Goal: Entertainment & Leisure: Consume media (video, audio)

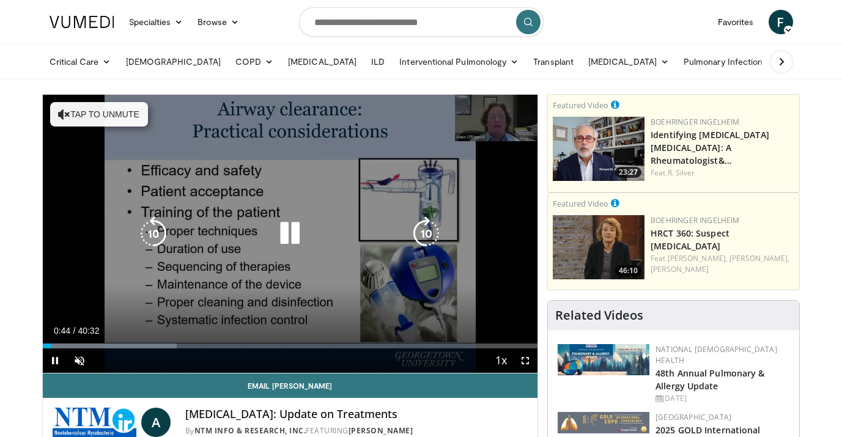
click at [65, 115] on icon "Video Player" at bounding box center [64, 114] width 12 height 12
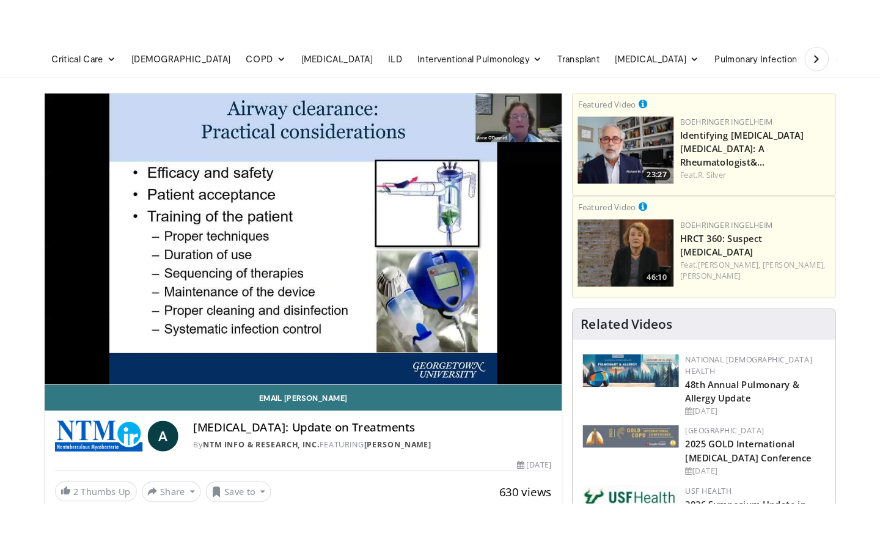
scroll to position [49, 0]
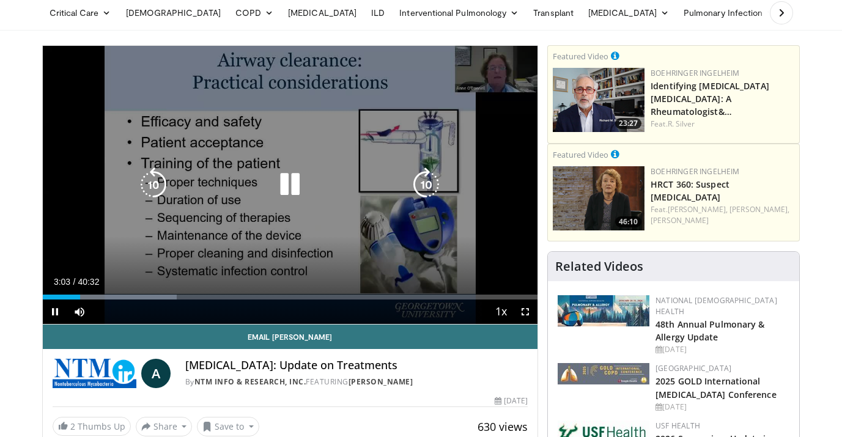
click at [513, 76] on div "10 seconds Tap to unmute" at bounding box center [290, 185] width 495 height 278
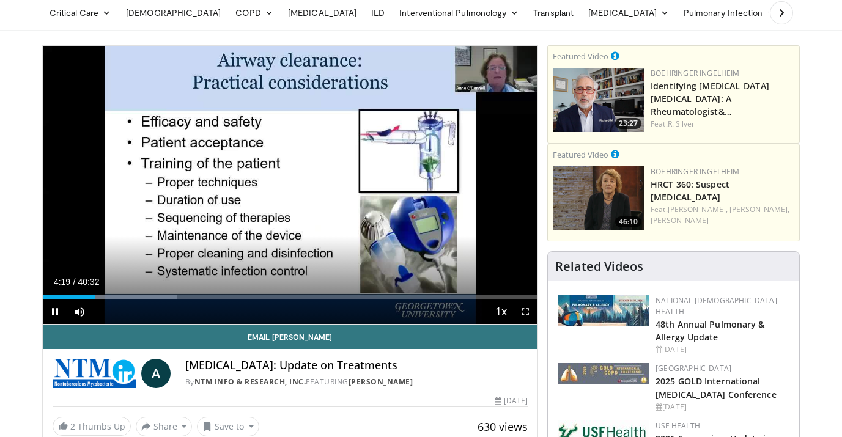
click at [525, 311] on span "Video Player" at bounding box center [525, 311] width 24 height 24
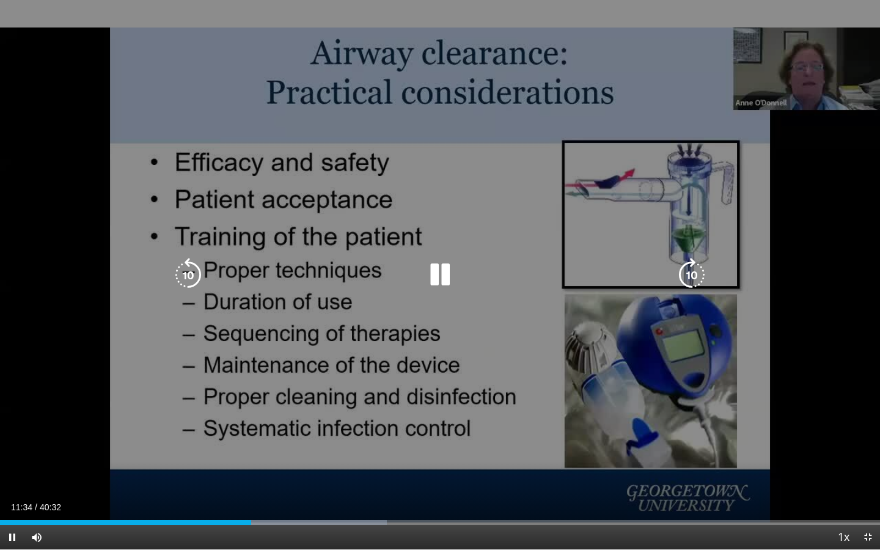
click at [546, 436] on div "10 seconds Tap to unmute" at bounding box center [440, 274] width 880 height 549
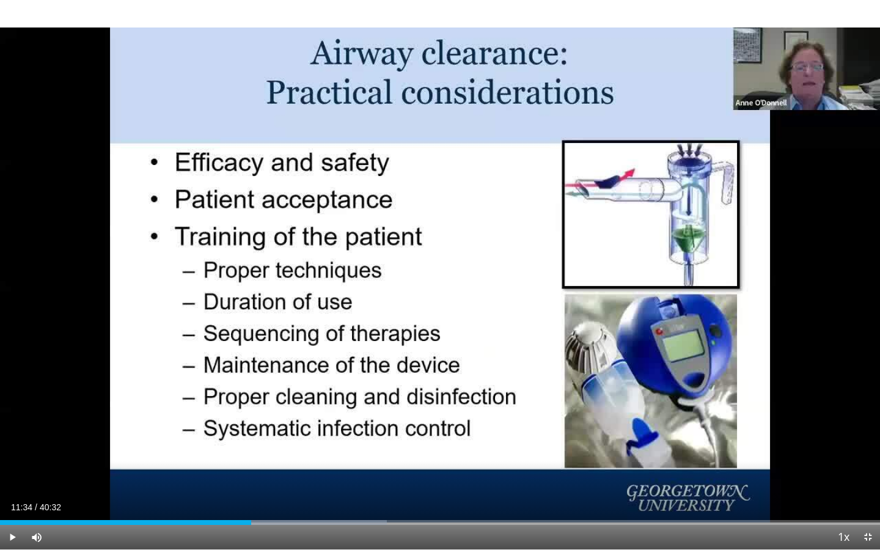
click at [546, 436] on div "10 seconds Tap to unmute" at bounding box center [440, 274] width 880 height 549
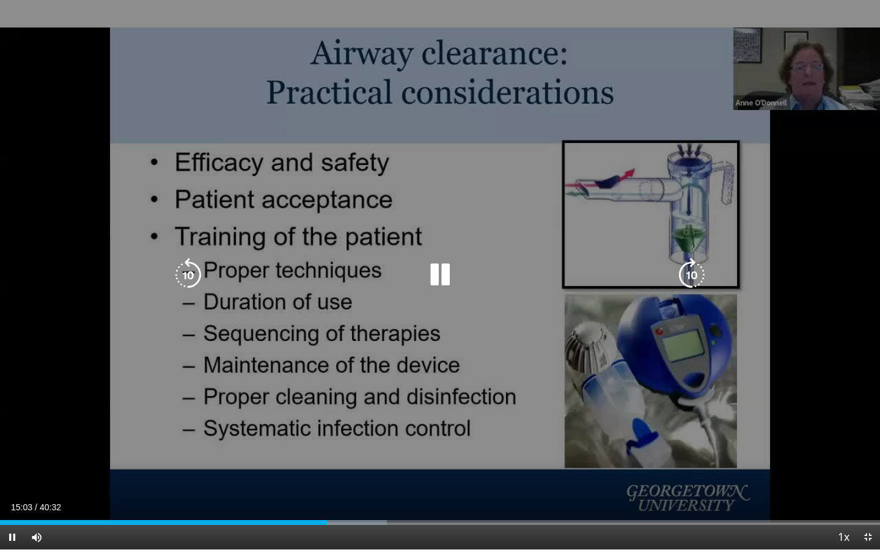
click at [452, 381] on div "10 seconds Tap to unmute" at bounding box center [440, 274] width 880 height 549
click at [450, 155] on div "10 seconds Tap to unmute" at bounding box center [440, 274] width 880 height 549
click at [410, 148] on div "10 seconds Tap to unmute" at bounding box center [440, 274] width 880 height 549
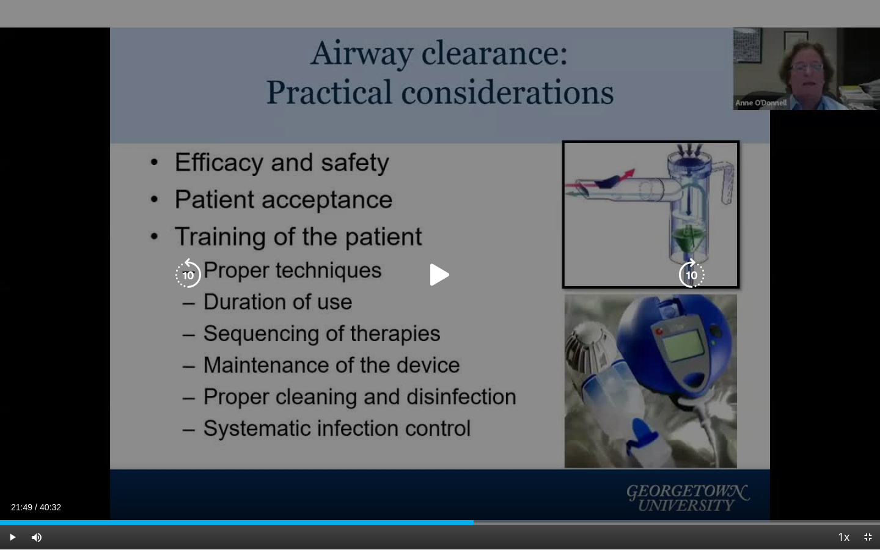
click at [438, 246] on div "10 seconds Tap to unmute" at bounding box center [440, 274] width 880 height 549
click at [437, 246] on div "10 seconds Tap to unmute" at bounding box center [440, 274] width 880 height 549
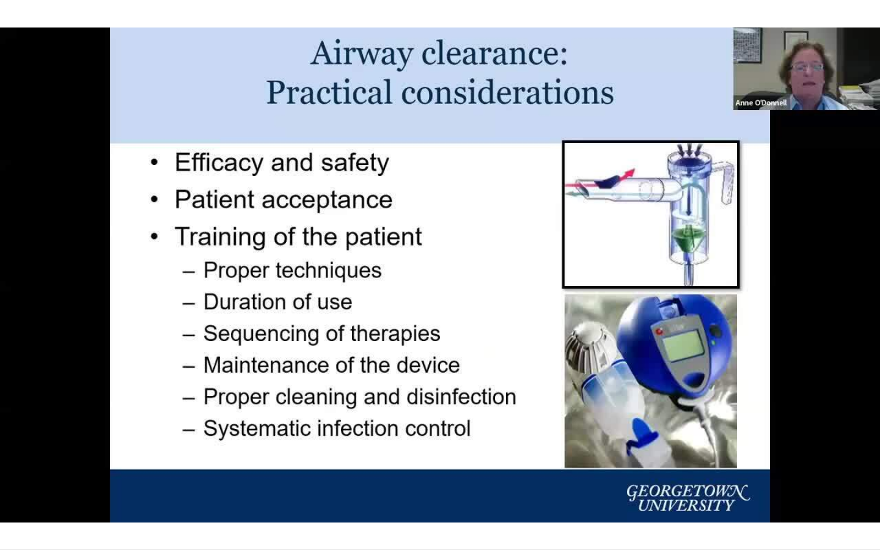
click at [437, 246] on div "10 seconds Tap to unmute" at bounding box center [440, 274] width 880 height 549
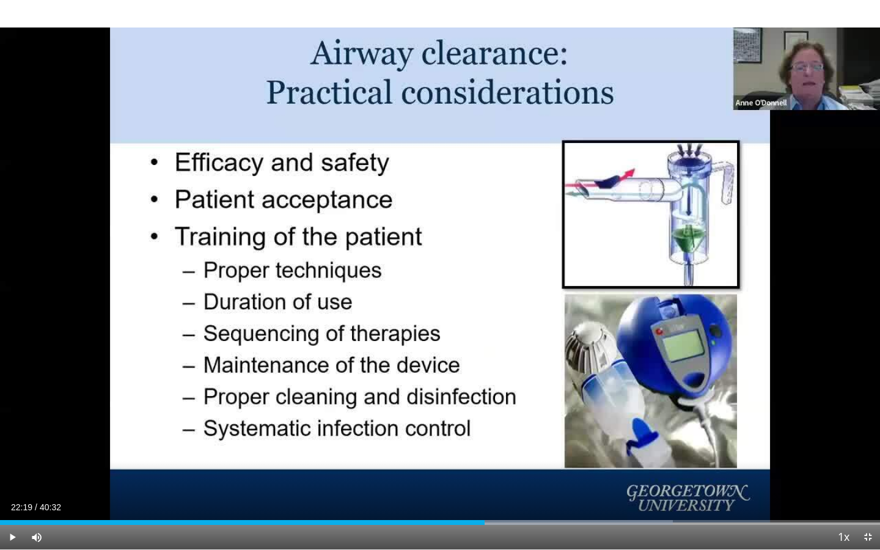
click at [437, 246] on div "10 seconds Tap to unmute" at bounding box center [440, 274] width 880 height 549
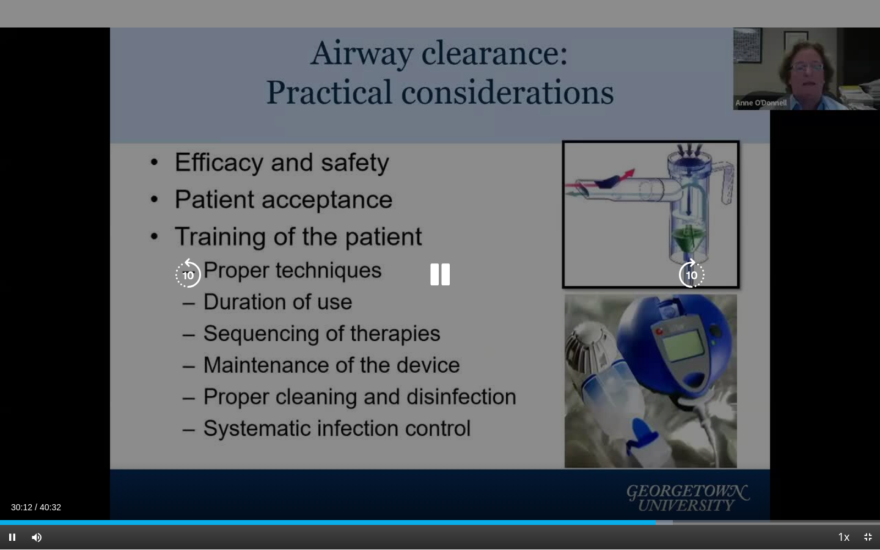
click at [444, 268] on icon "Video Player" at bounding box center [440, 275] width 34 height 34
click at [492, 348] on div "10 seconds Tap to unmute" at bounding box center [440, 274] width 880 height 549
click at [686, 277] on icon "Video Player" at bounding box center [692, 275] width 34 height 34
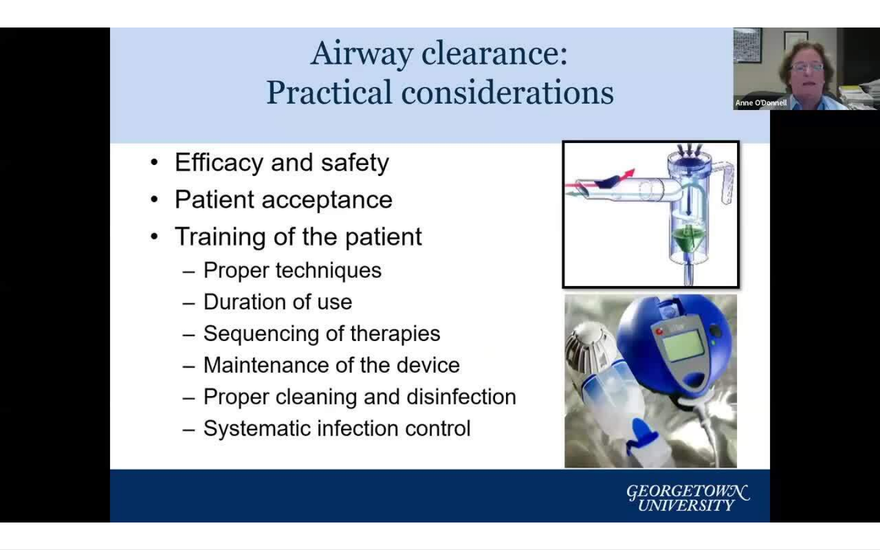
click at [686, 277] on div "10 seconds Tap to unmute" at bounding box center [440, 274] width 880 height 549
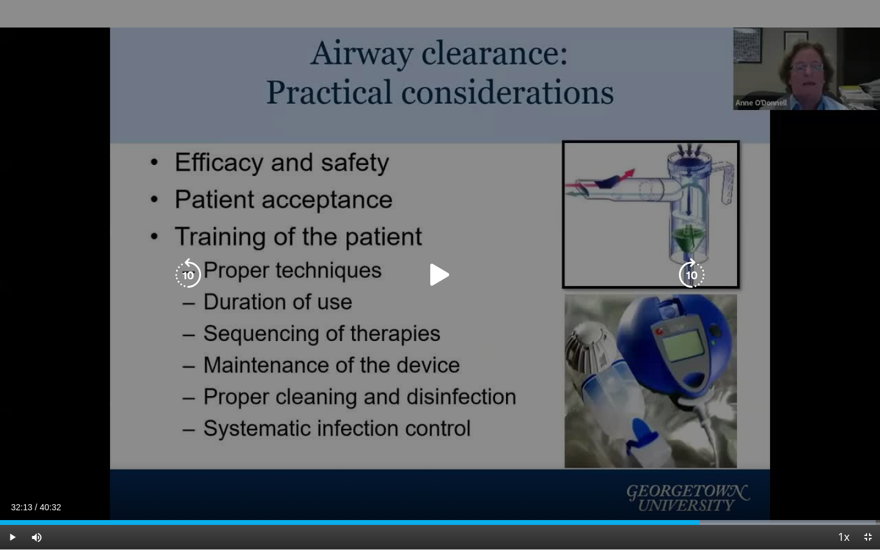
click at [684, 274] on icon "Video Player" at bounding box center [692, 275] width 34 height 34
click at [669, 378] on div "10 seconds Tap to unmute" at bounding box center [440, 274] width 880 height 549
click at [686, 274] on icon "Video Player" at bounding box center [692, 275] width 34 height 34
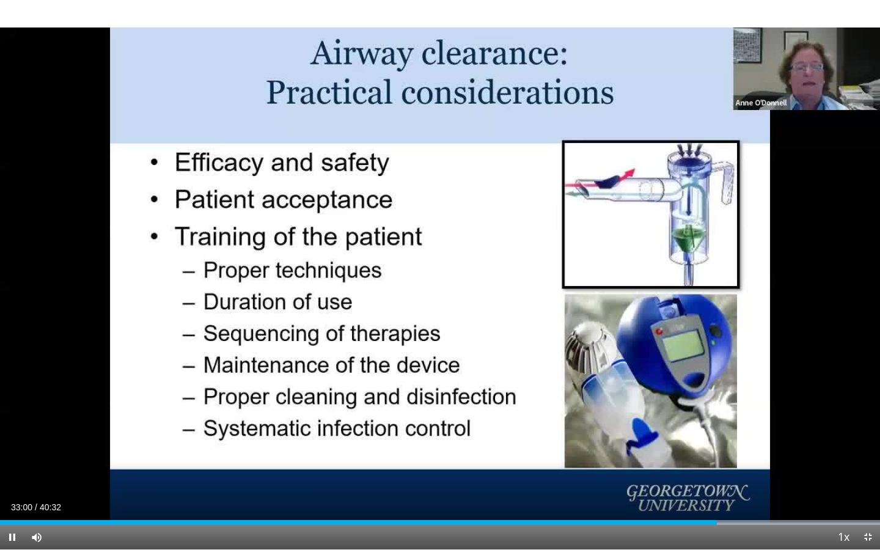
click at [686, 279] on div "10 seconds Tap to unmute" at bounding box center [440, 274] width 880 height 549
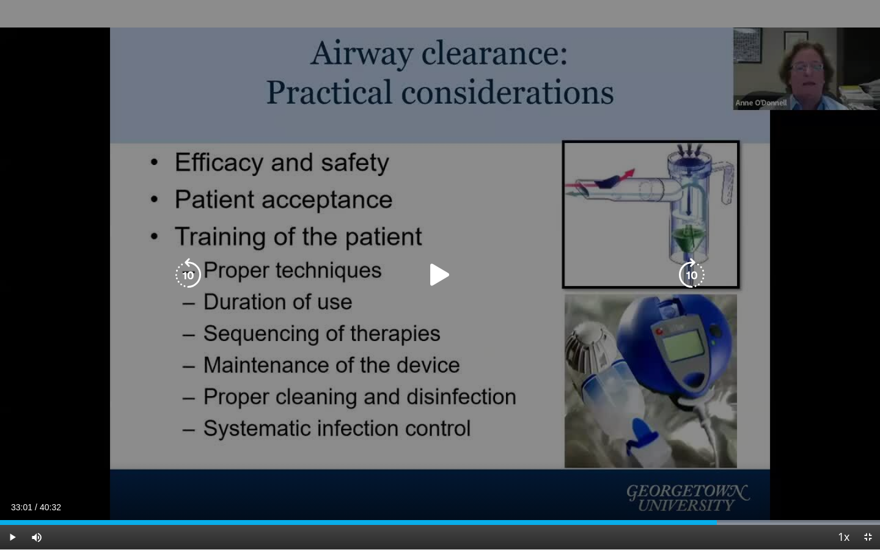
click at [592, 278] on div "Video Player" at bounding box center [440, 275] width 528 height 24
click at [438, 283] on icon "Video Player" at bounding box center [440, 275] width 34 height 34
click at [445, 288] on icon "Video Player" at bounding box center [440, 275] width 34 height 34
click at [444, 282] on icon "Video Player" at bounding box center [440, 275] width 34 height 34
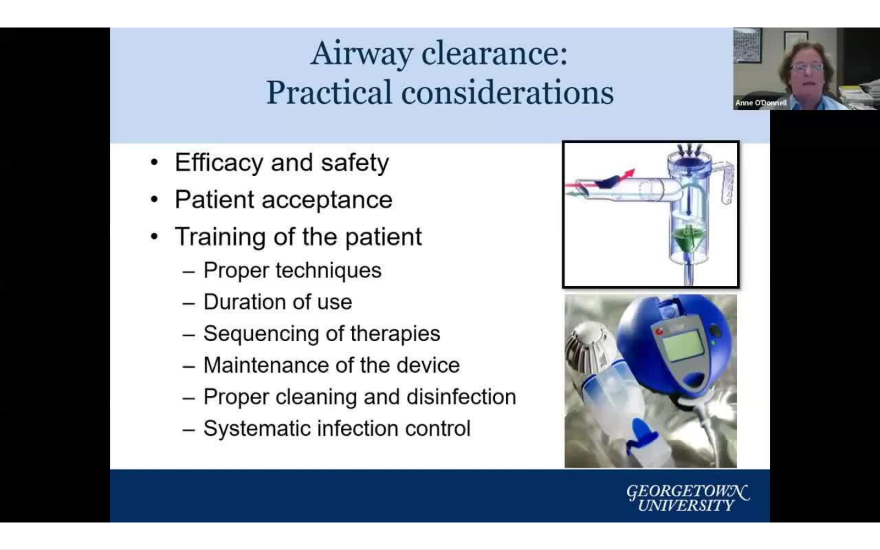
click at [444, 282] on div "10 seconds Tap to unmute" at bounding box center [440, 274] width 880 height 549
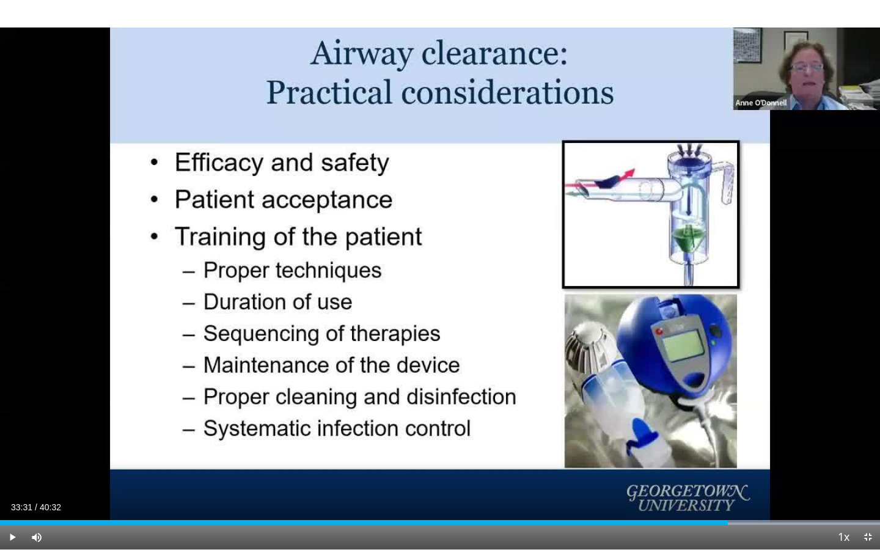
click at [444, 282] on div "10 seconds Tap to unmute" at bounding box center [440, 274] width 880 height 549
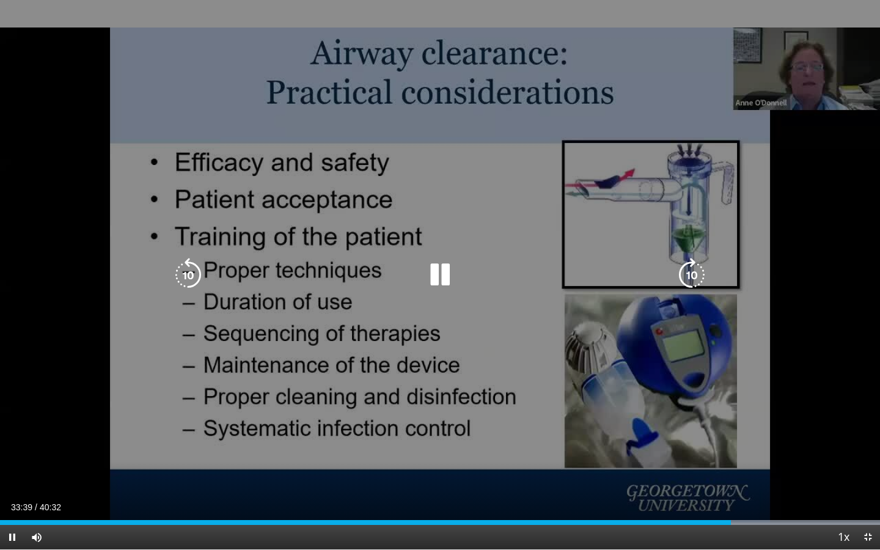
click at [446, 280] on icon "Video Player" at bounding box center [440, 275] width 34 height 34
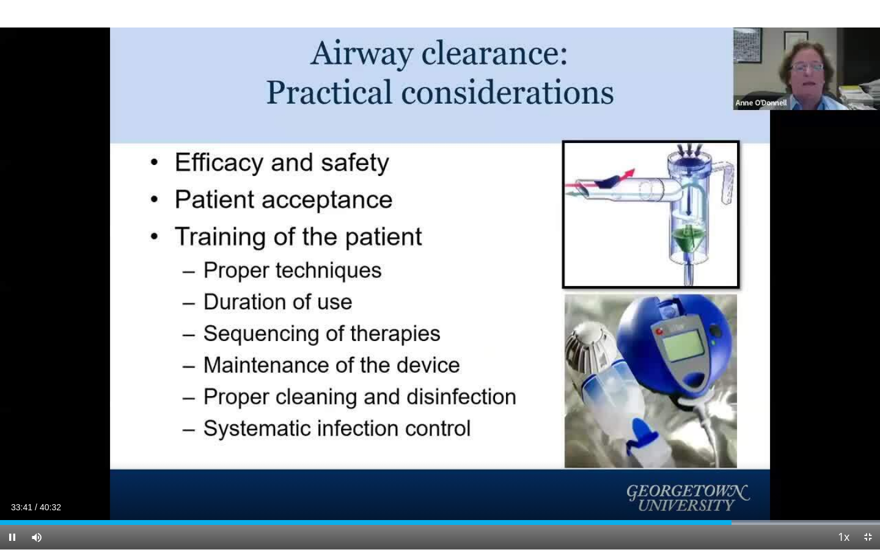
click at [446, 280] on div "10 seconds Tap to unmute" at bounding box center [440, 274] width 880 height 549
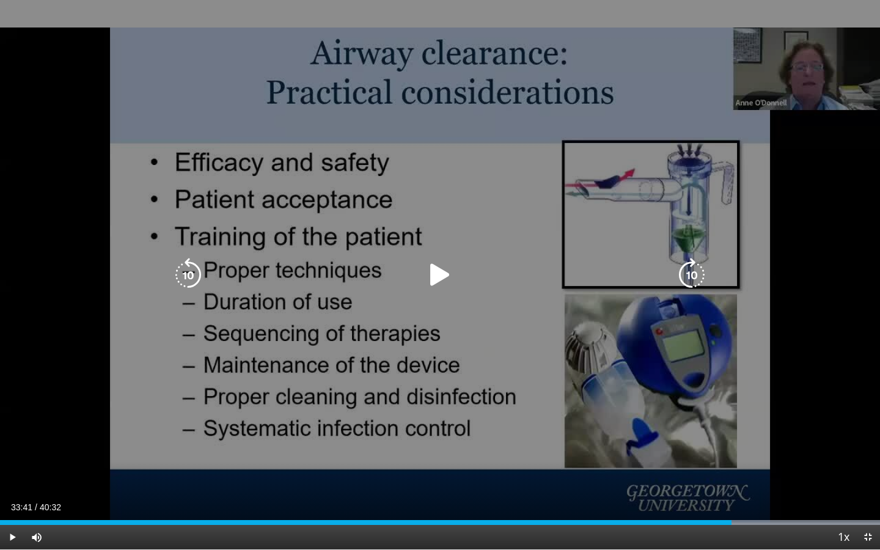
drag, startPoint x: 446, startPoint y: 280, endPoint x: 506, endPoint y: 301, distance: 64.2
click at [464, 280] on div "10 seconds Tap to unmute" at bounding box center [440, 274] width 880 height 549
click at [445, 342] on div "10 seconds Tap to unmute" at bounding box center [440, 274] width 880 height 549
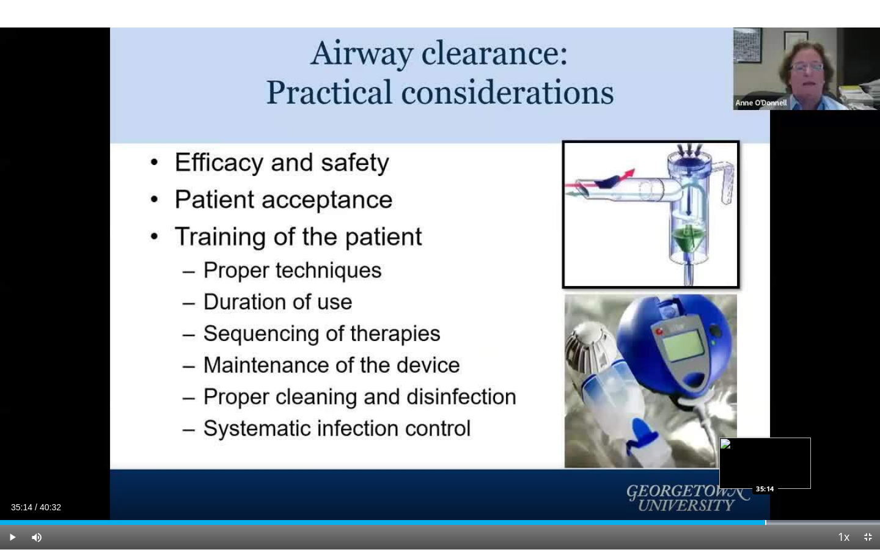
click at [765, 436] on div "Loaded : 100.00% 34:41 35:14" at bounding box center [440, 519] width 880 height 12
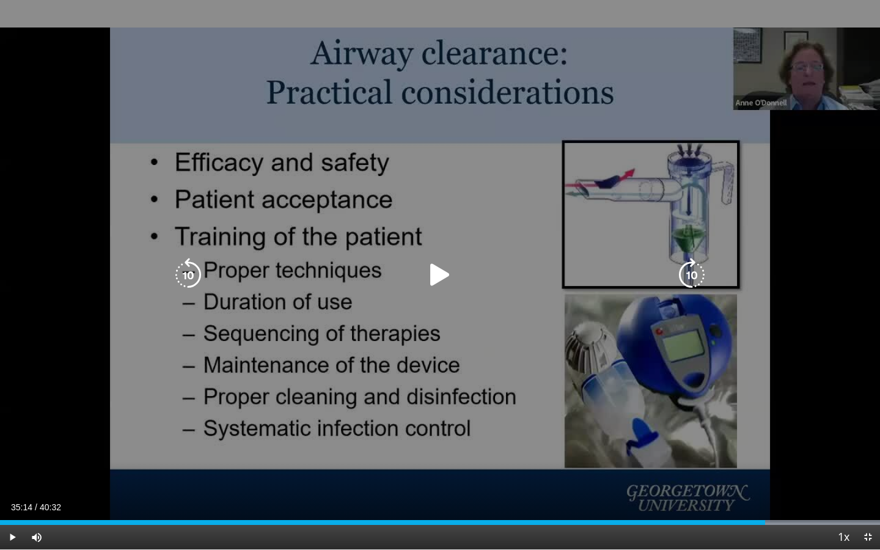
click at [438, 268] on icon "Video Player" at bounding box center [440, 275] width 34 height 34
click at [375, 359] on div "10 seconds Tap to unmute" at bounding box center [440, 274] width 880 height 549
click at [421, 422] on div "10 seconds Tap to unmute" at bounding box center [440, 274] width 880 height 549
